Goal: Find specific fact: Find specific fact

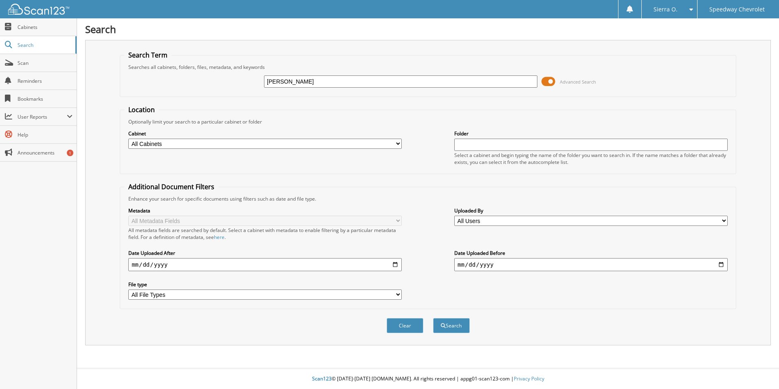
type input "[PERSON_NAME]"
click at [433, 318] on button "Search" at bounding box center [451, 325] width 37 height 15
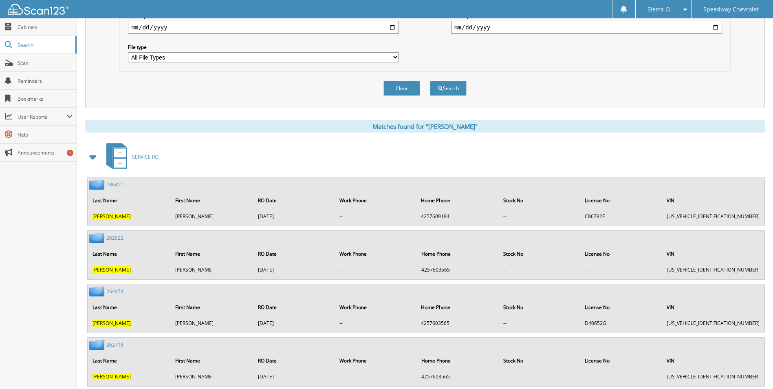
scroll to position [285, 0]
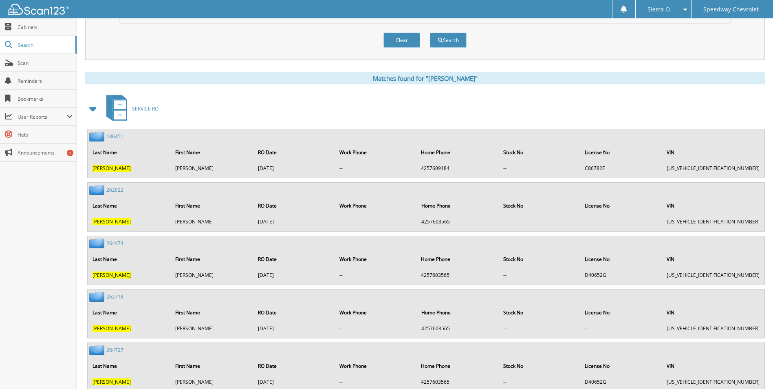
click at [115, 189] on link "262922" at bounding box center [114, 189] width 17 height 7
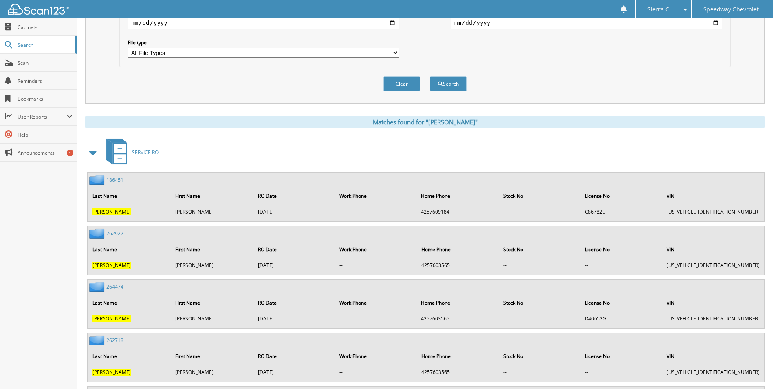
scroll to position [313, 0]
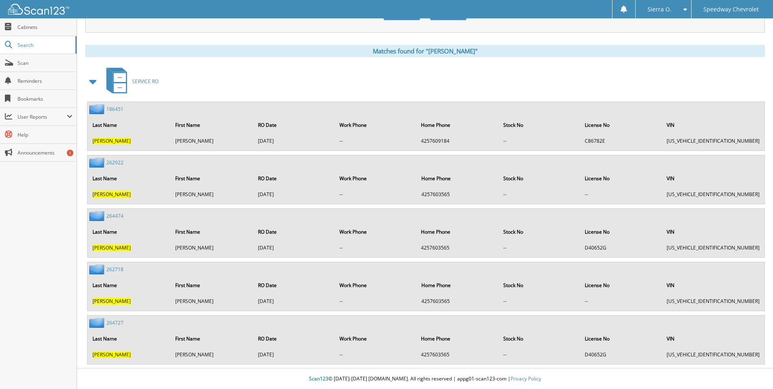
click at [117, 215] on link "264474" at bounding box center [114, 215] width 17 height 7
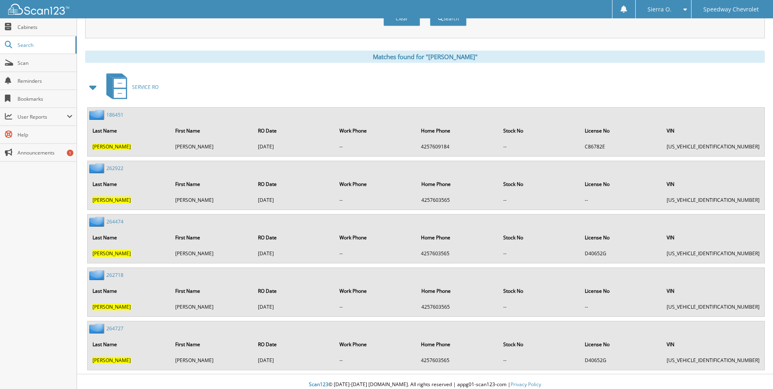
scroll to position [313, 0]
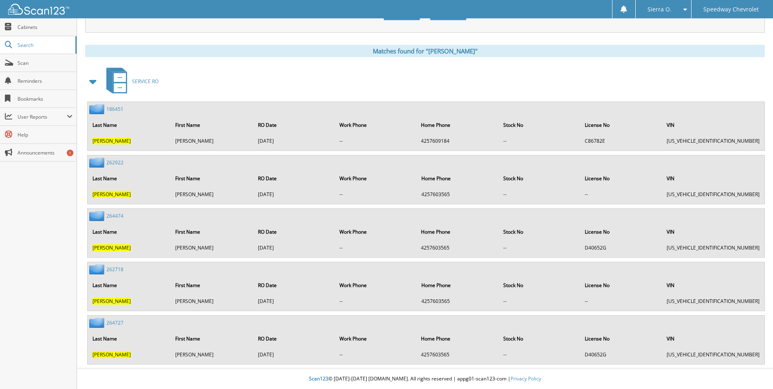
click at [118, 321] on link "264727" at bounding box center [114, 322] width 17 height 7
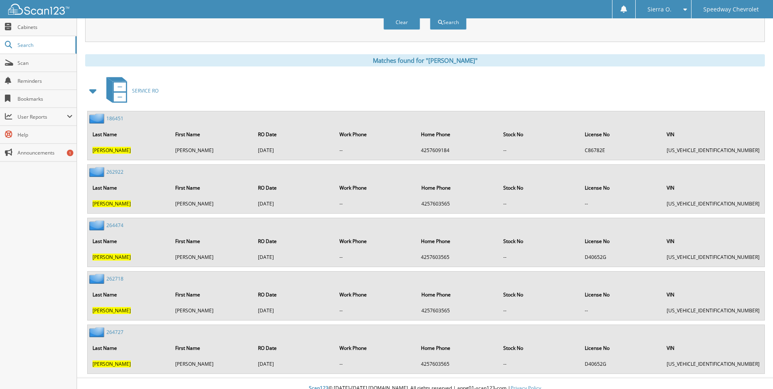
scroll to position [313, 0]
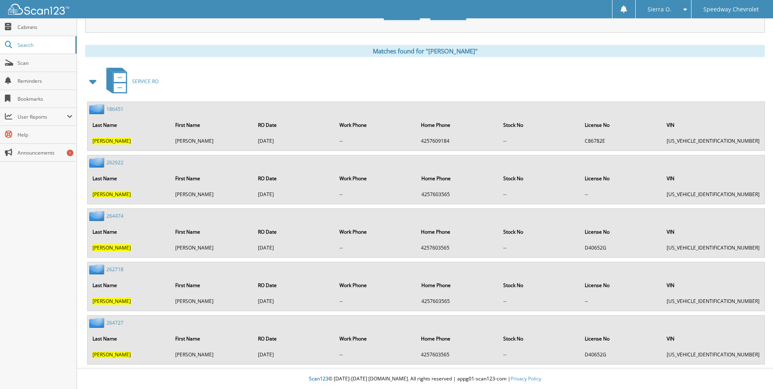
click at [112, 270] on link "262718" at bounding box center [114, 269] width 17 height 7
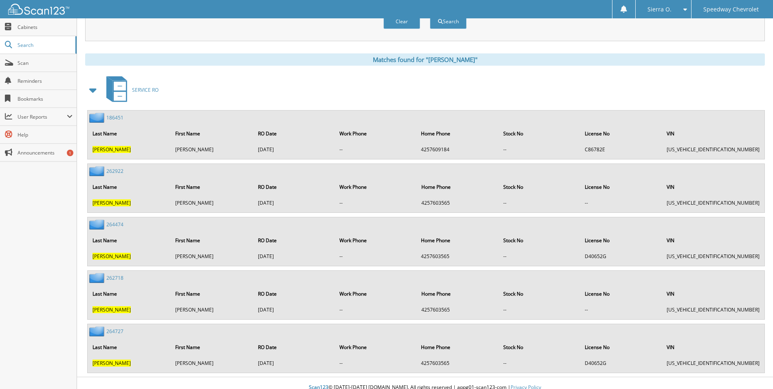
scroll to position [313, 0]
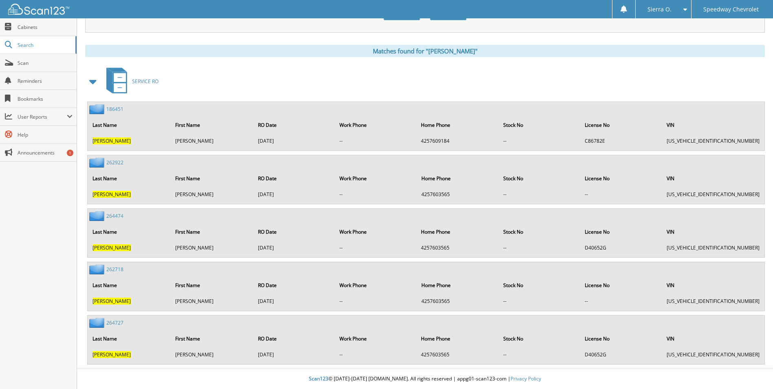
drag, startPoint x: 733, startPoint y: 194, endPoint x: 682, endPoint y: 193, distance: 51.4
click at [682, 193] on td "2GC4KVEY6S1121954" at bounding box center [713, 194] width 101 height 13
copy td "2GC4KVEY6S1121954"
click at [662, 199] on td "--" at bounding box center [621, 194] width 81 height 13
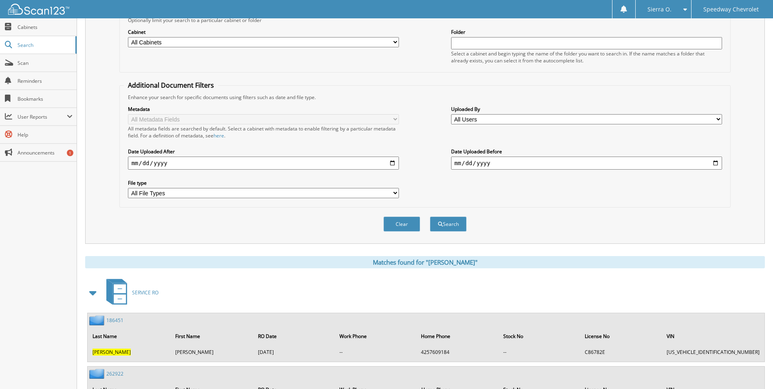
scroll to position [0, 0]
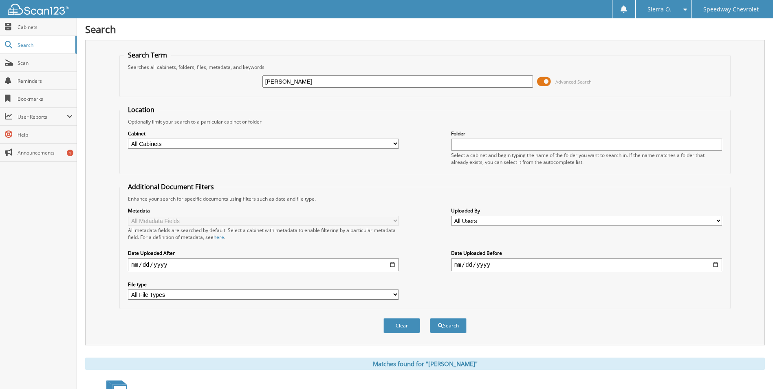
click at [362, 83] on input "[PERSON_NAME]" at bounding box center [398, 81] width 271 height 12
type input "B"
type input "262922"
click at [430, 318] on button "Search" at bounding box center [448, 325] width 37 height 15
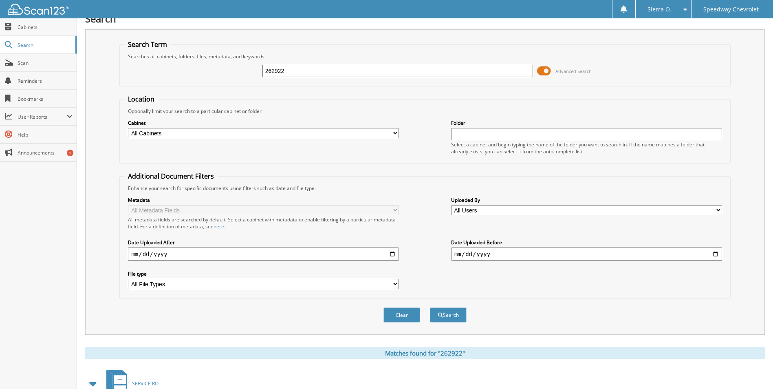
scroll to position [67, 0]
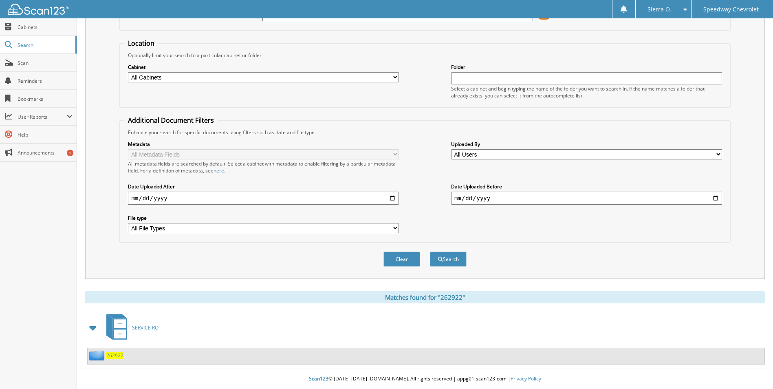
click at [115, 355] on span "262922" at bounding box center [114, 355] width 17 height 7
